Goal: Task Accomplishment & Management: Use online tool/utility

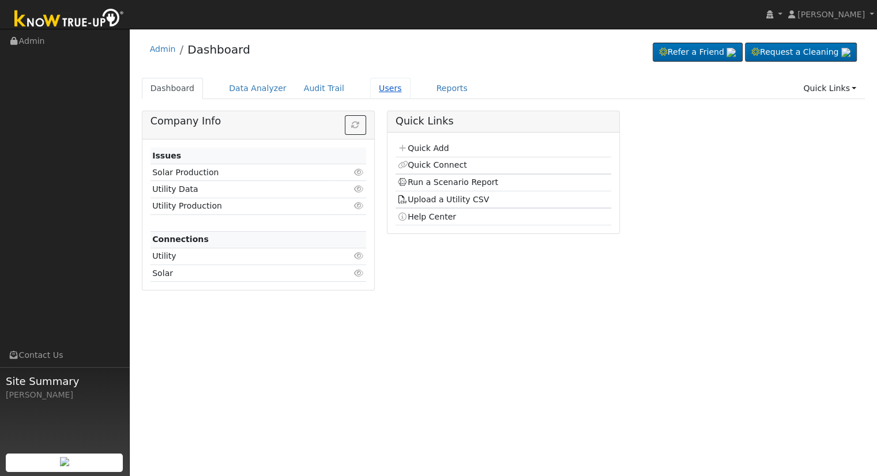
click at [371, 90] on link "Users" at bounding box center [390, 88] width 40 height 21
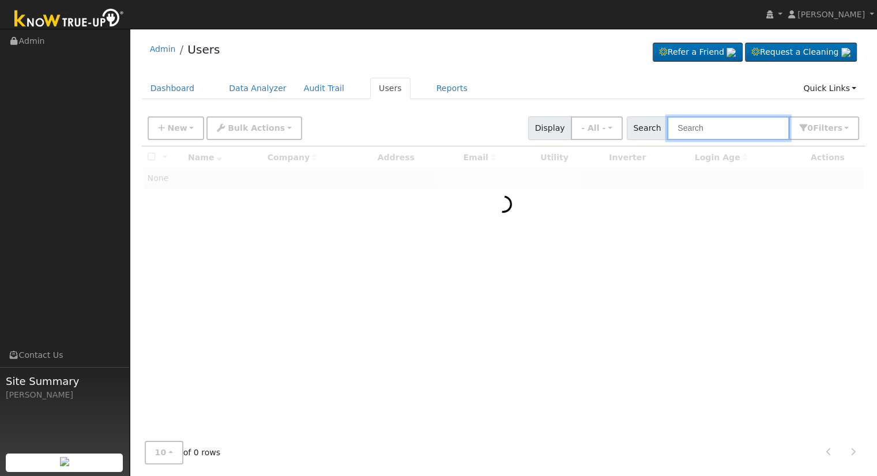
click at [727, 127] on input "text" at bounding box center [728, 128] width 122 height 24
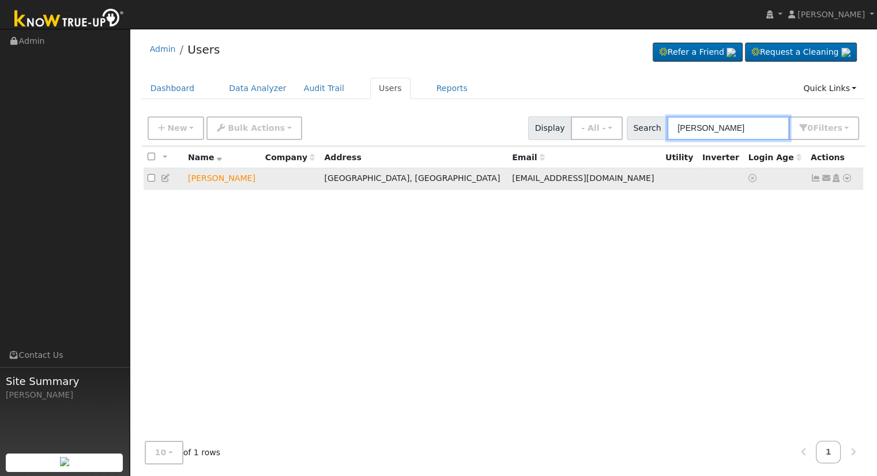
type input "rodolfo hern"
click at [845, 178] on icon at bounding box center [846, 178] width 10 height 8
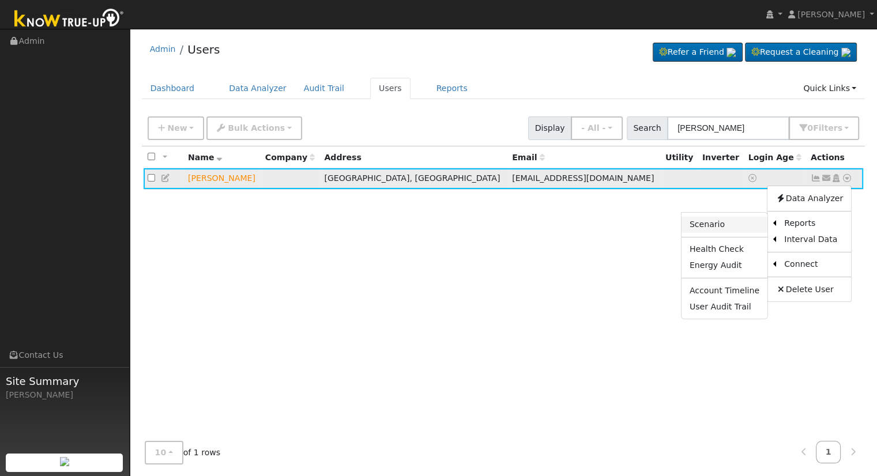
click at [743, 224] on link "Scenario" at bounding box center [724, 225] width 86 height 16
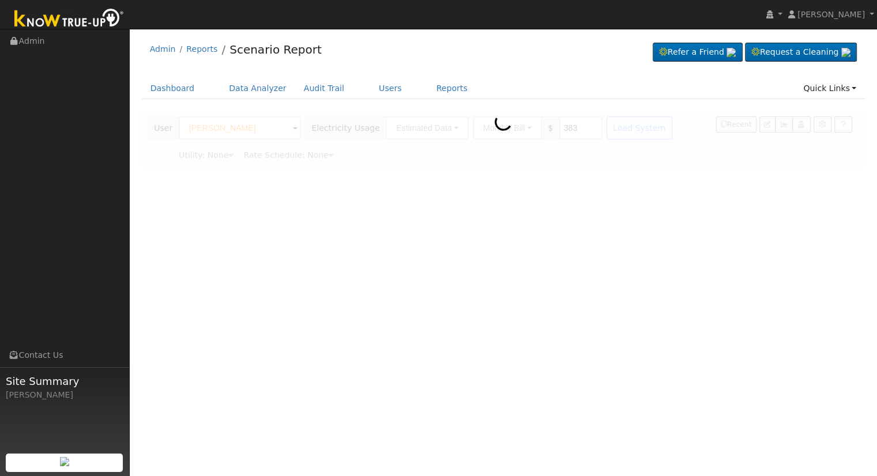
type input "Pacific Gas & Electric"
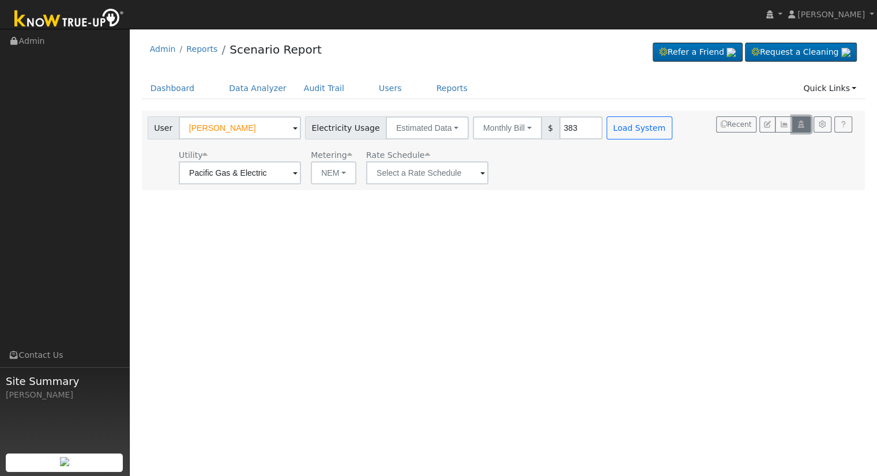
click at [805, 124] on icon "button" at bounding box center [800, 124] width 9 height 7
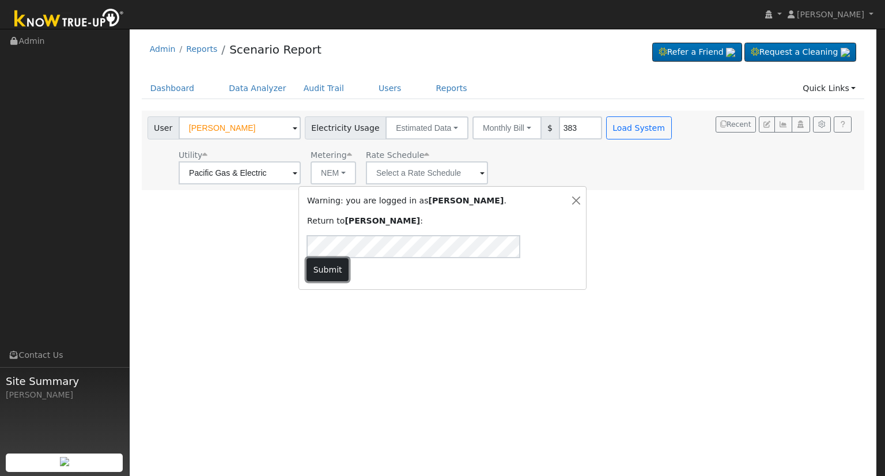
click at [349, 258] on button "Submit" at bounding box center [328, 269] width 42 height 23
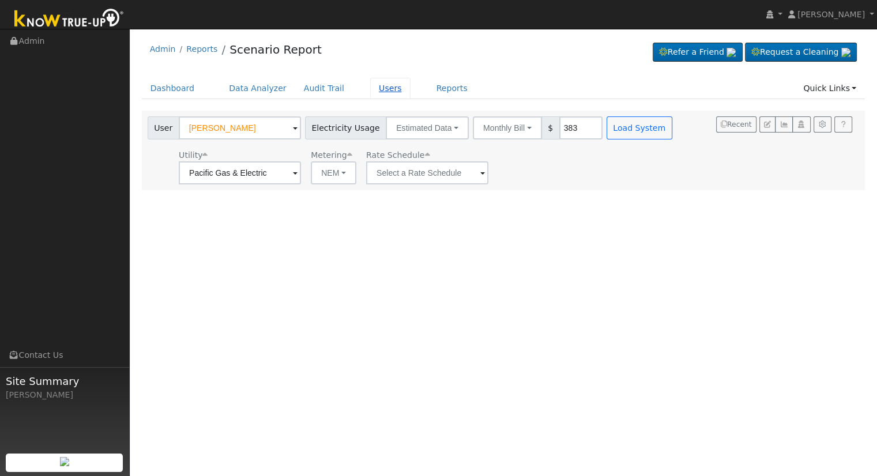
click at [373, 90] on link "Users" at bounding box center [390, 88] width 40 height 21
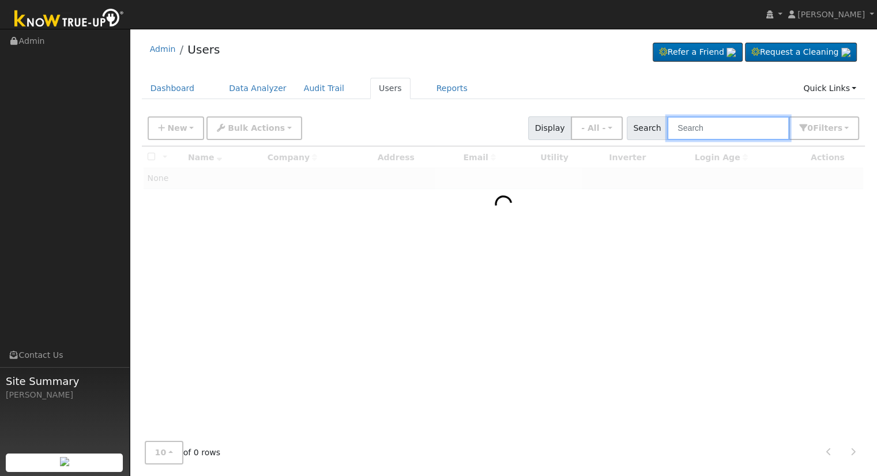
click at [734, 131] on input "text" at bounding box center [728, 128] width 122 height 24
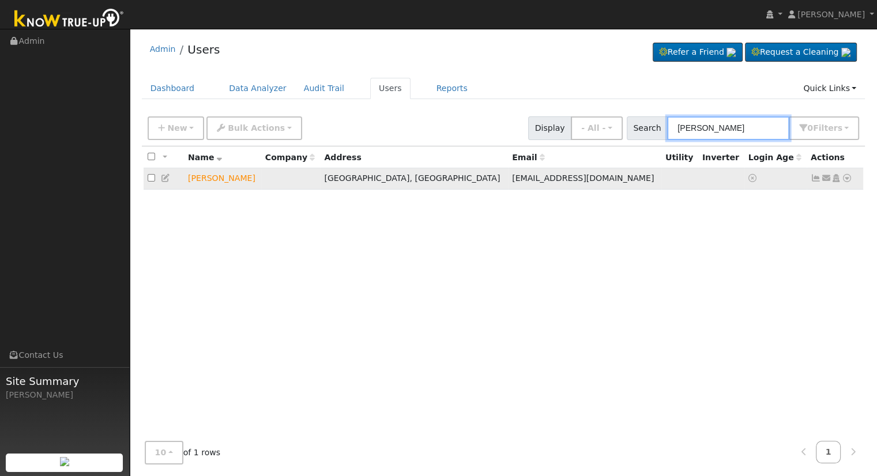
type input "rodolfo hernan"
drag, startPoint x: 847, startPoint y: 176, endPoint x: 841, endPoint y: 180, distance: 7.0
click at [847, 177] on icon at bounding box center [846, 178] width 10 height 8
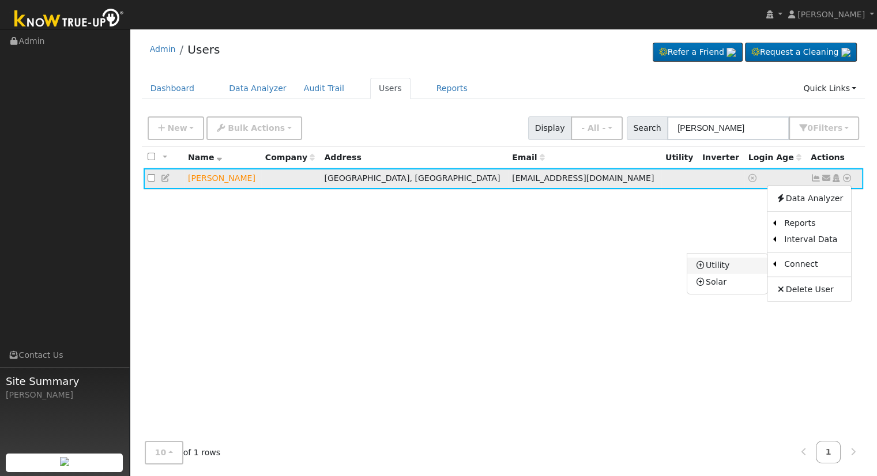
click at [745, 268] on link "Utility" at bounding box center [727, 266] width 80 height 16
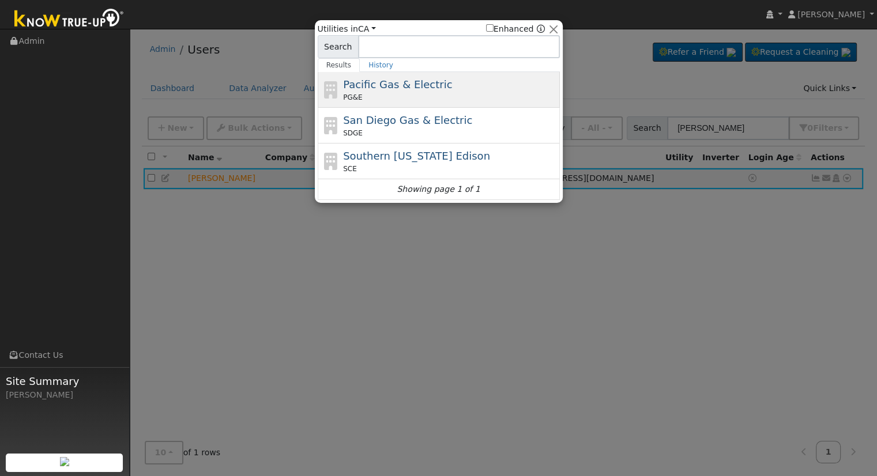
click at [399, 81] on span "Pacific Gas & Electric" at bounding box center [397, 84] width 109 height 12
